Goal: Task Accomplishment & Management: Use online tool/utility

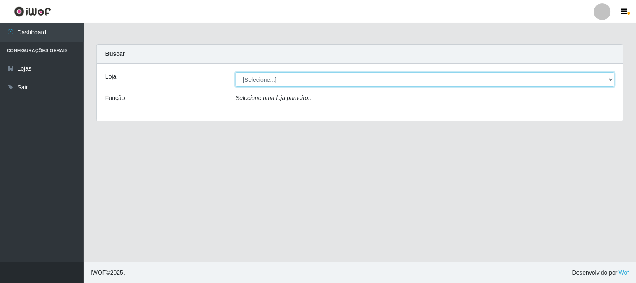
drag, startPoint x: 479, startPoint y: 79, endPoint x: 471, endPoint y: 81, distance: 8.6
click at [479, 79] on select "[Selecione...] Casatudo BR" at bounding box center [425, 79] width 379 height 15
select select "197"
click at [236, 72] on select "[Selecione...] Casatudo BR" at bounding box center [425, 79] width 379 height 15
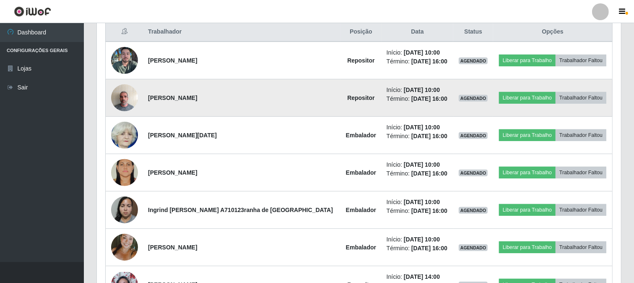
scroll to position [233, 0]
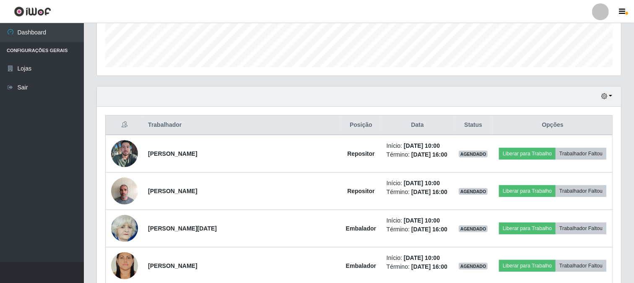
click at [339, 92] on div "Hoje 1 dia 3 dias 1 Semana Não encerrados" at bounding box center [359, 96] width 524 height 20
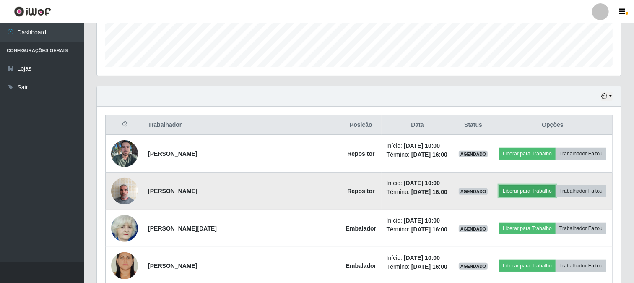
click at [525, 194] on button "Liberar para Trabalho" at bounding box center [527, 191] width 57 height 12
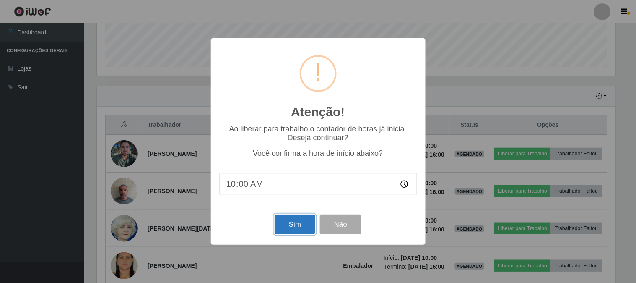
click at [293, 229] on button "Sim" at bounding box center [295, 224] width 41 height 20
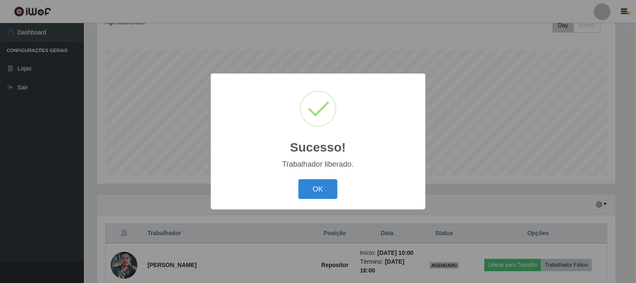
click at [320, 178] on div "OK Cancel" at bounding box center [318, 189] width 198 height 24
click at [323, 192] on button "OK" at bounding box center [318, 189] width 39 height 20
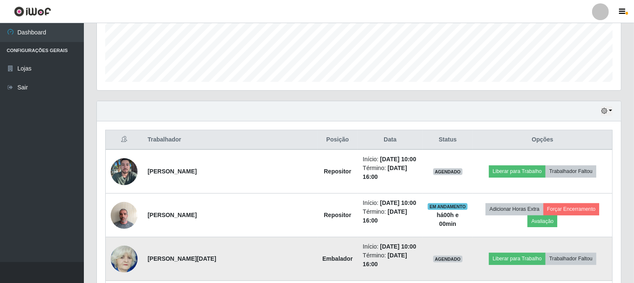
scroll to position [265, 0]
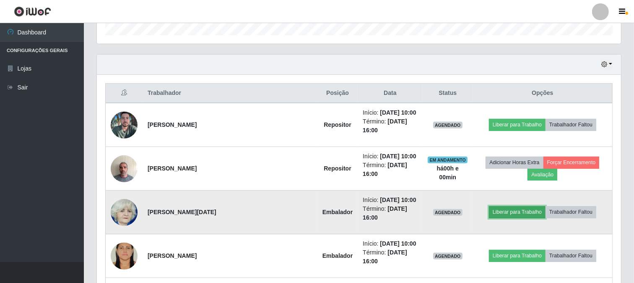
click at [502, 206] on button "Liberar para Trabalho" at bounding box center [517, 212] width 57 height 12
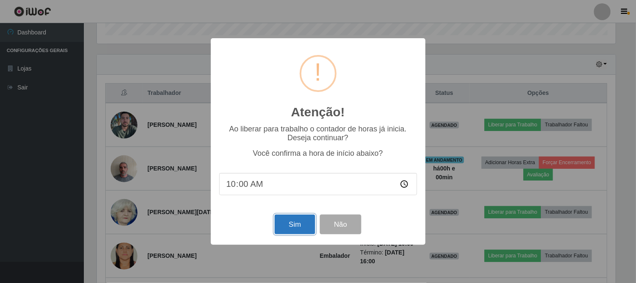
click at [302, 226] on button "Sim" at bounding box center [295, 224] width 41 height 20
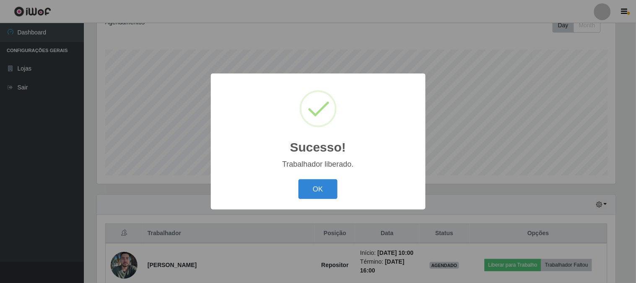
click at [297, 191] on div "OK Cancel" at bounding box center [318, 189] width 198 height 24
click at [317, 192] on button "OK" at bounding box center [318, 189] width 39 height 20
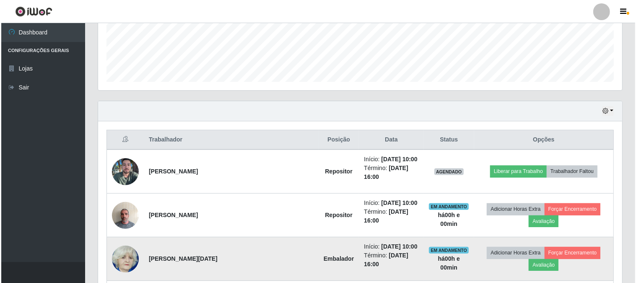
scroll to position [265, 0]
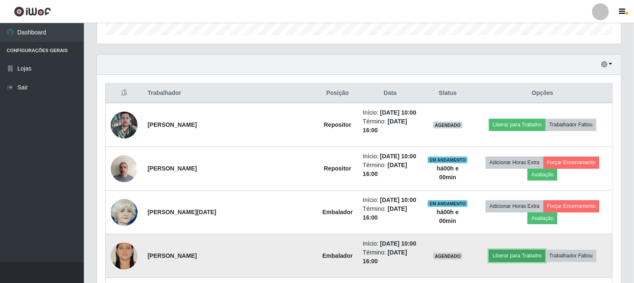
click at [503, 250] on button "Liberar para Trabalho" at bounding box center [517, 256] width 57 height 12
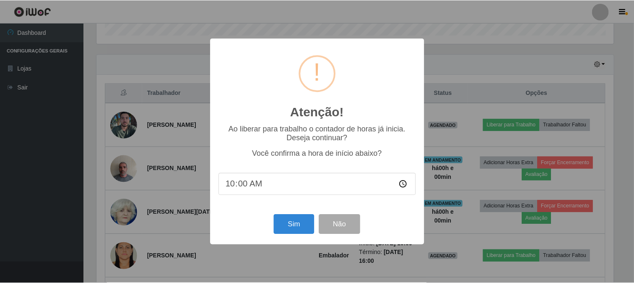
scroll to position [174, 519]
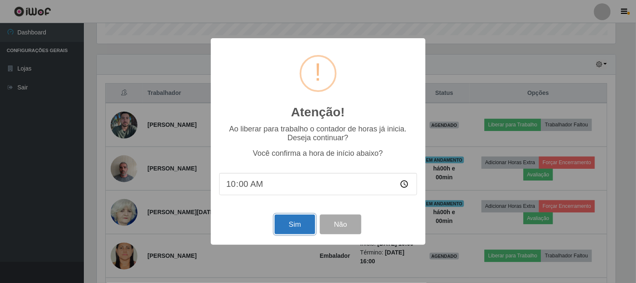
click at [294, 224] on button "Sim" at bounding box center [295, 224] width 41 height 20
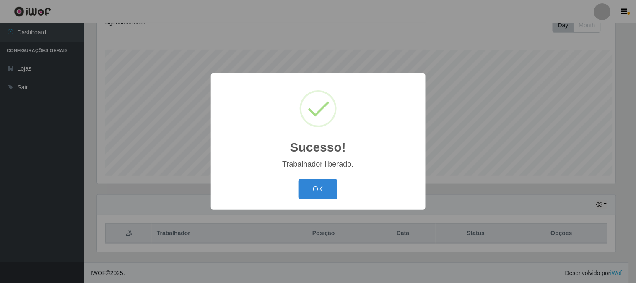
scroll to position [0, 0]
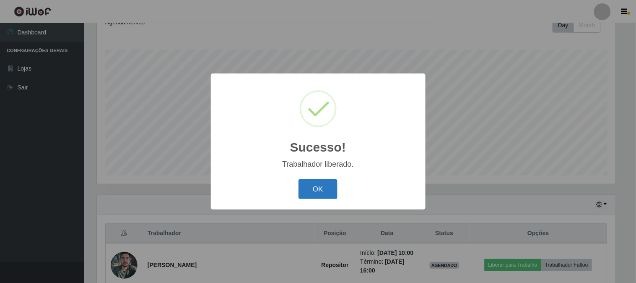
click at [299, 190] on button "OK" at bounding box center [318, 189] width 39 height 20
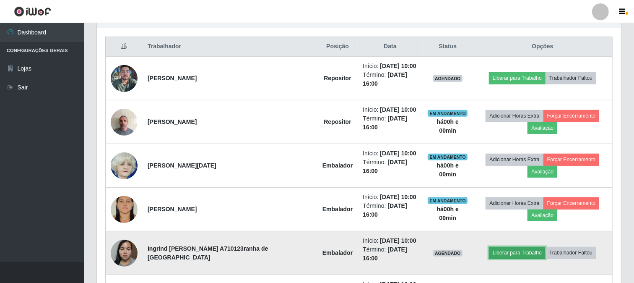
click at [511, 247] on button "Liberar para Trabalho" at bounding box center [517, 253] width 57 height 12
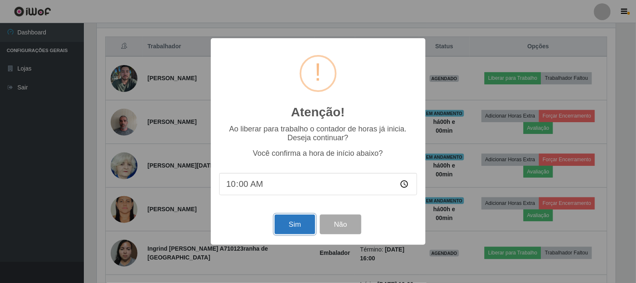
click at [287, 224] on button "Sim" at bounding box center [295, 224] width 41 height 20
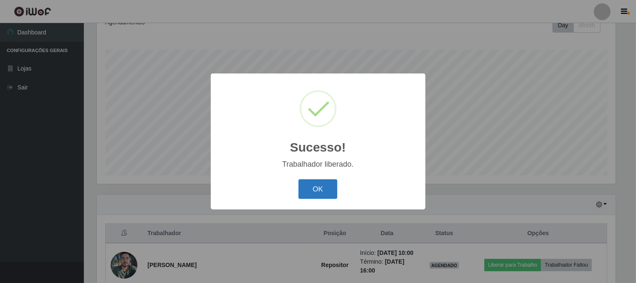
click at [332, 186] on button "OK" at bounding box center [318, 189] width 39 height 20
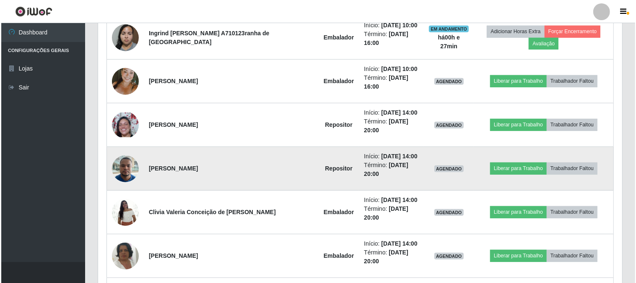
scroll to position [480, 0]
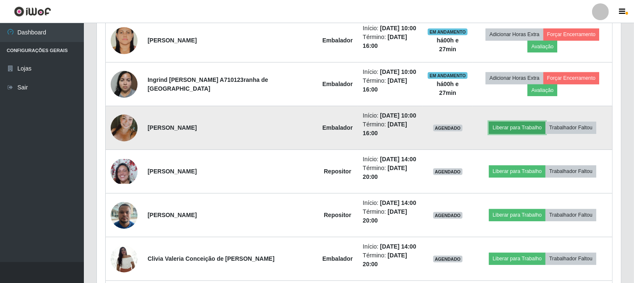
click at [497, 122] on button "Liberar para Trabalho" at bounding box center [517, 128] width 57 height 12
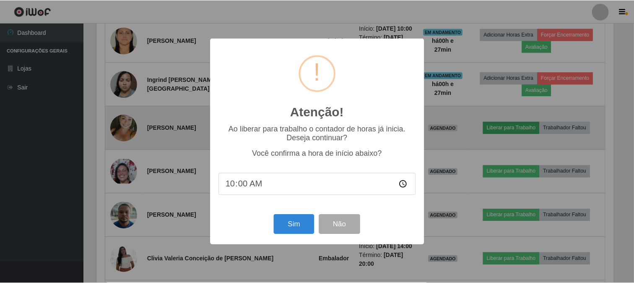
scroll to position [174, 519]
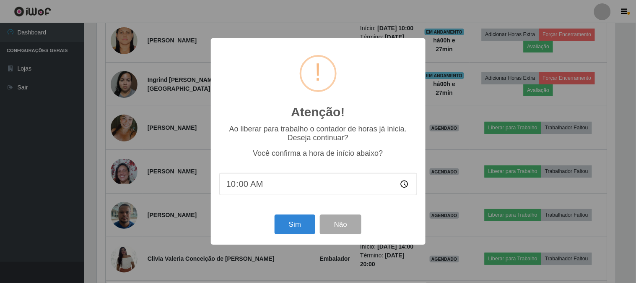
click at [250, 186] on input "10:00" at bounding box center [318, 184] width 198 height 22
click at [247, 186] on input "10:00" at bounding box center [318, 184] width 198 height 22
click at [245, 186] on input "10:00" at bounding box center [318, 184] width 198 height 22
type input "10:28"
click at [299, 229] on button "Sim" at bounding box center [295, 224] width 41 height 20
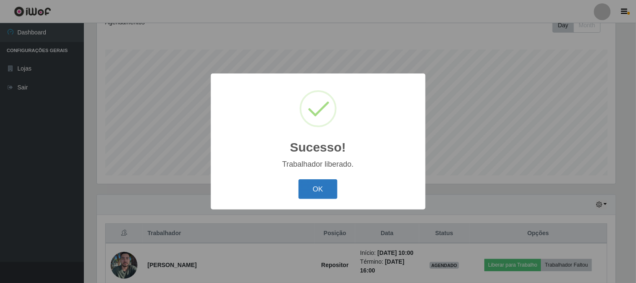
click at [305, 195] on button "OK" at bounding box center [318, 189] width 39 height 20
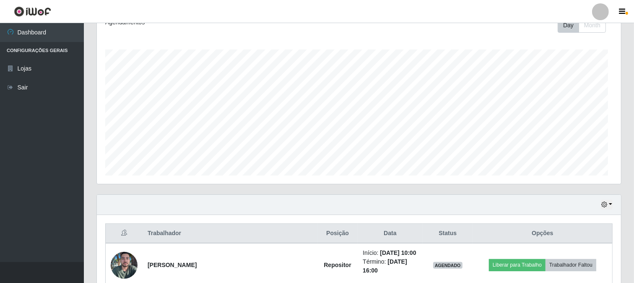
scroll to position [174, 524]
